Goal: Use online tool/utility

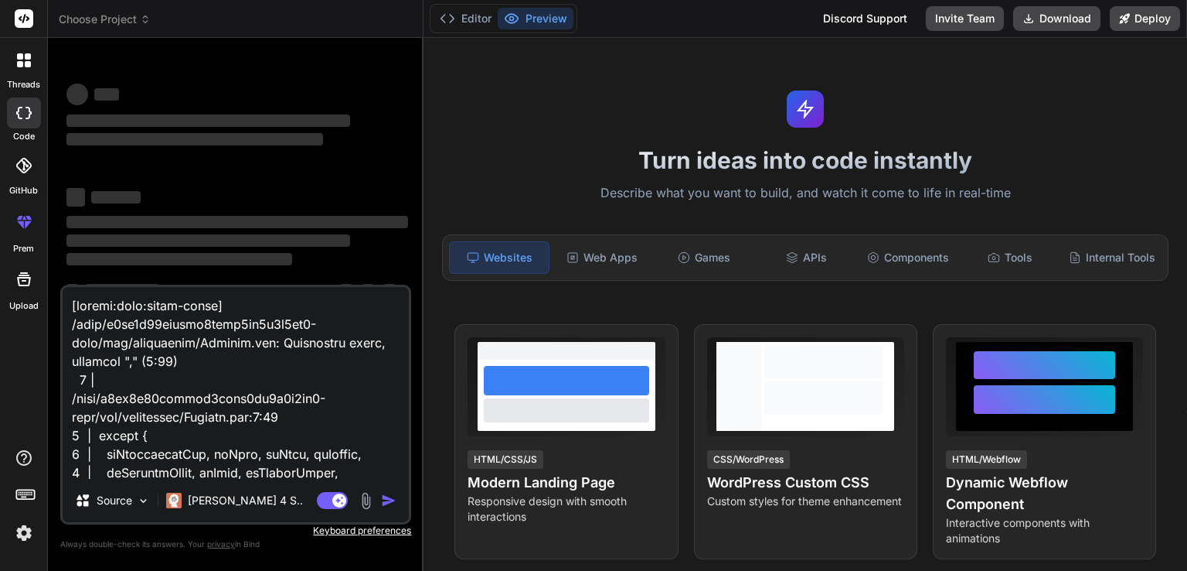
scroll to position [39, 0]
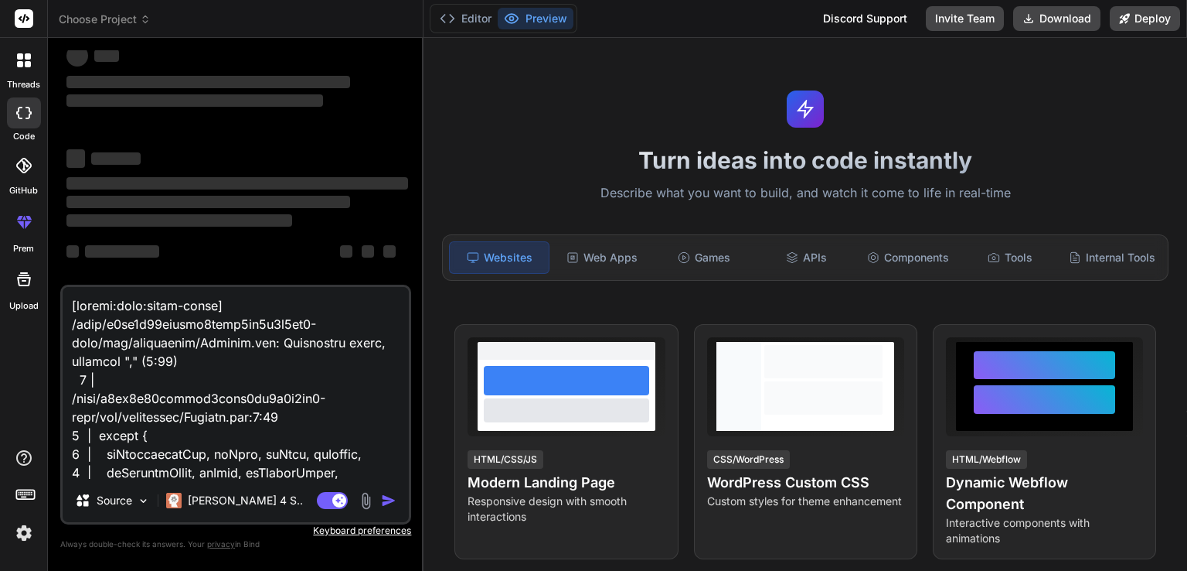
click at [399, 496] on button "button" at bounding box center [392, 499] width 22 height 15
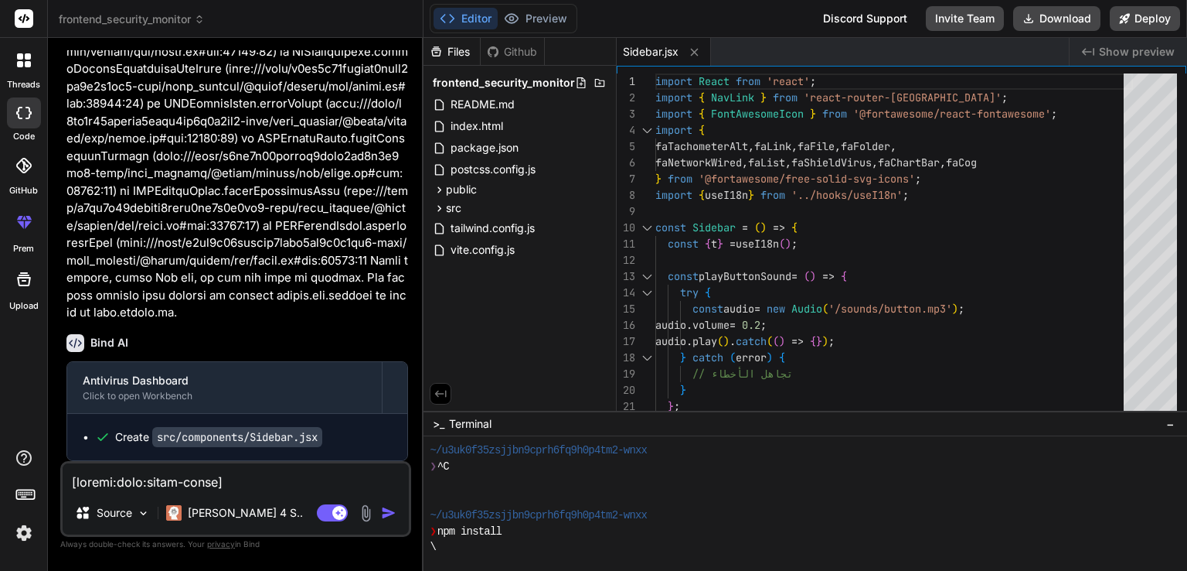
scroll to position [18923, 0]
type textarea "x"
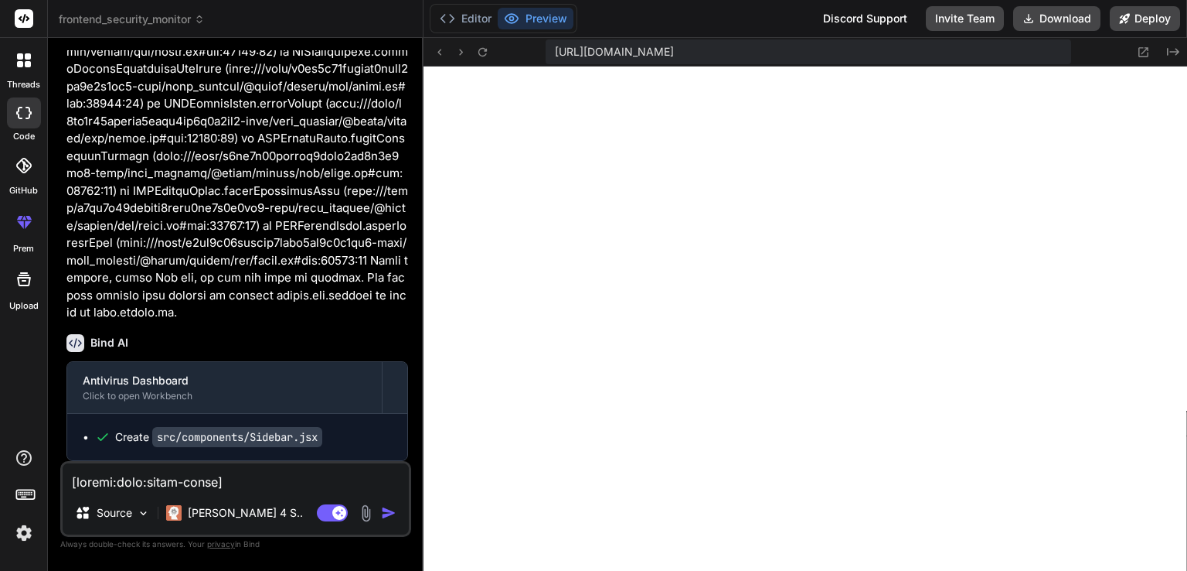
click at [214, 480] on textarea at bounding box center [236, 477] width 346 height 28
type textarea "x"
type textarea "c"
type textarea "x"
type textarea "co"
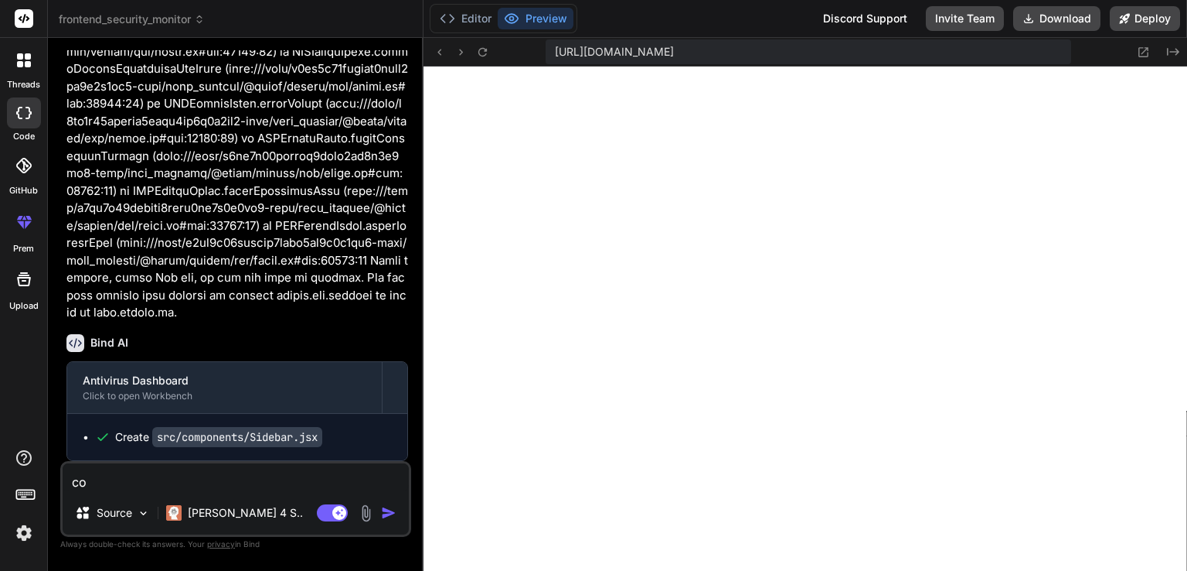
type textarea "x"
type textarea "cou"
type textarea "x"
type textarea "coun"
type textarea "x"
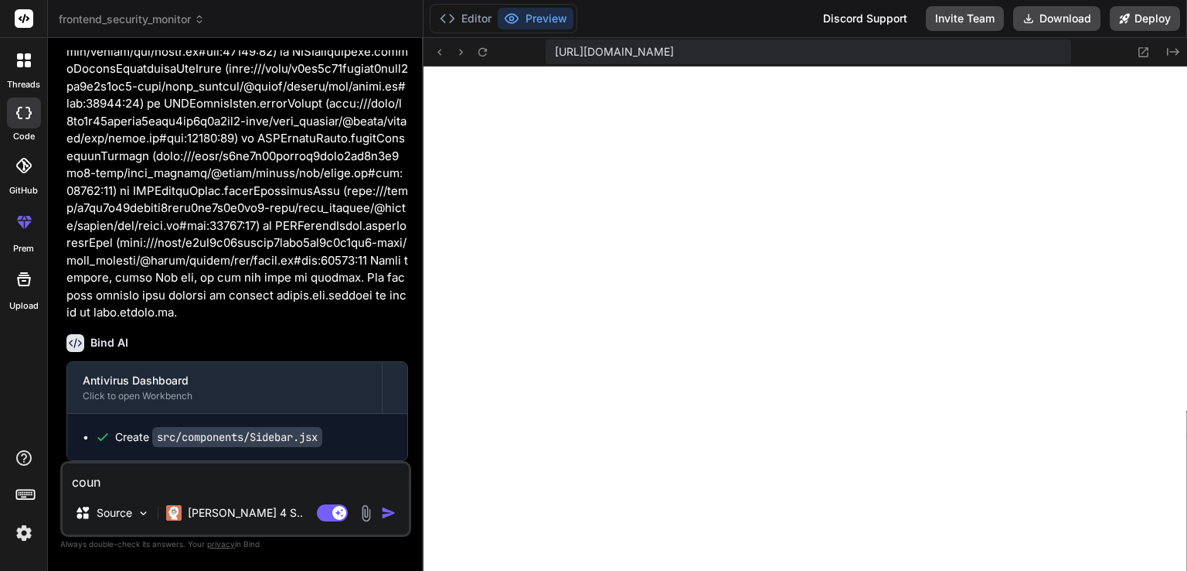
type textarea "count"
type textarea "x"
type textarea "counti"
type textarea "x"
type textarea "countio"
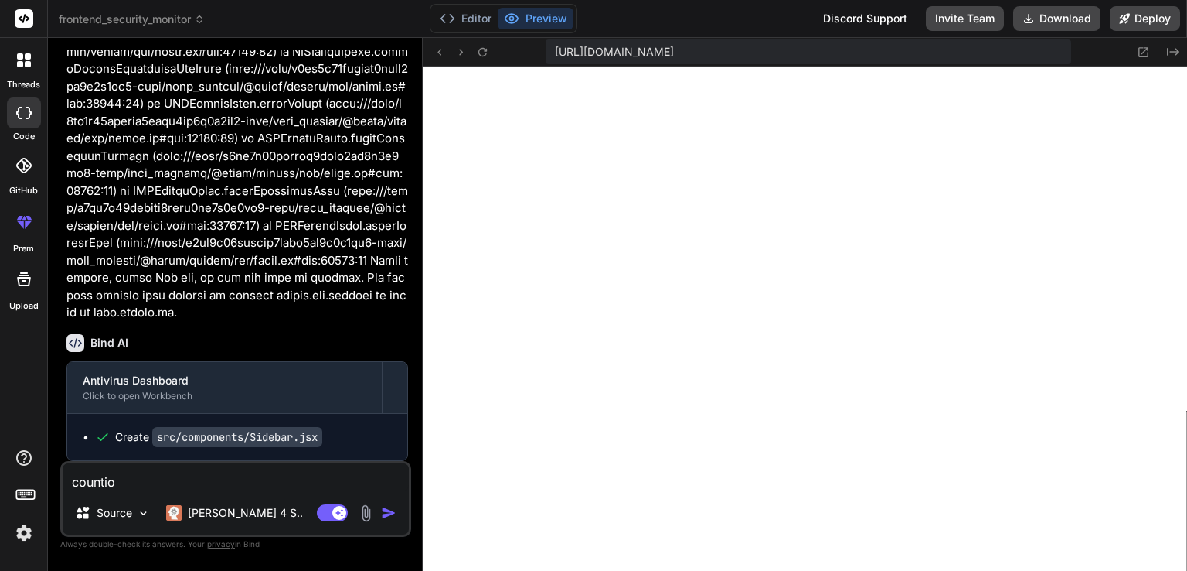
type textarea "x"
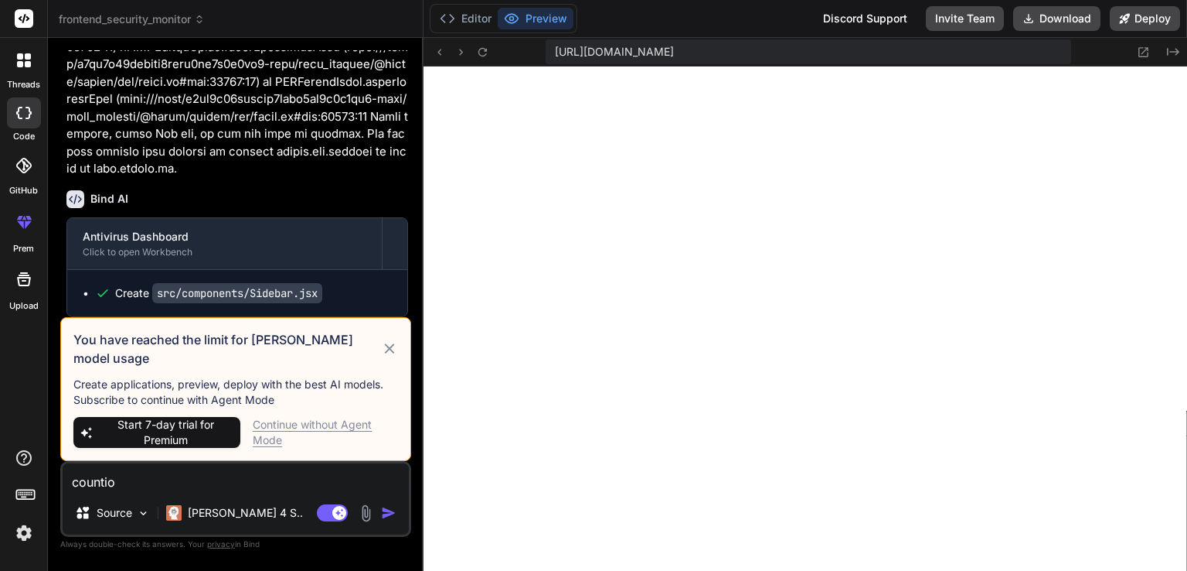
type textarea "countio"
click at [387, 508] on img "button" at bounding box center [388, 512] width 15 height 15
click at [392, 357] on icon at bounding box center [390, 348] width 18 height 19
type textarea "x"
